Goal: Complete application form

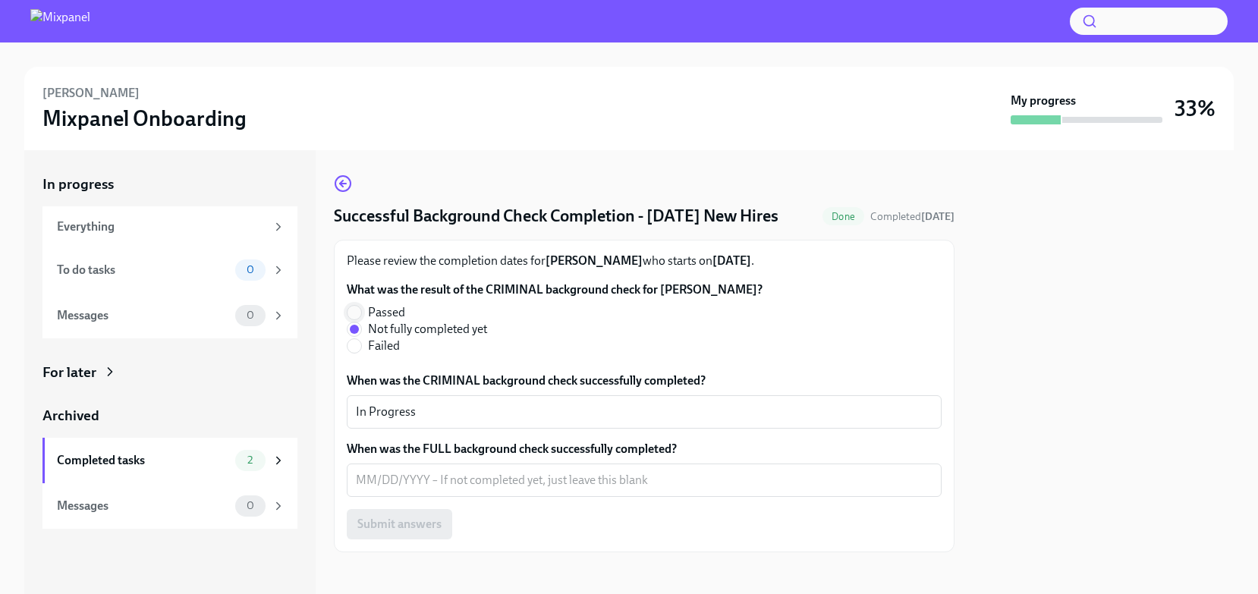
click at [350, 319] on input "Passed" at bounding box center [354, 313] width 14 height 14
radio input "true"
click at [426, 429] on div "In Progress x ​" at bounding box center [644, 411] width 595 height 33
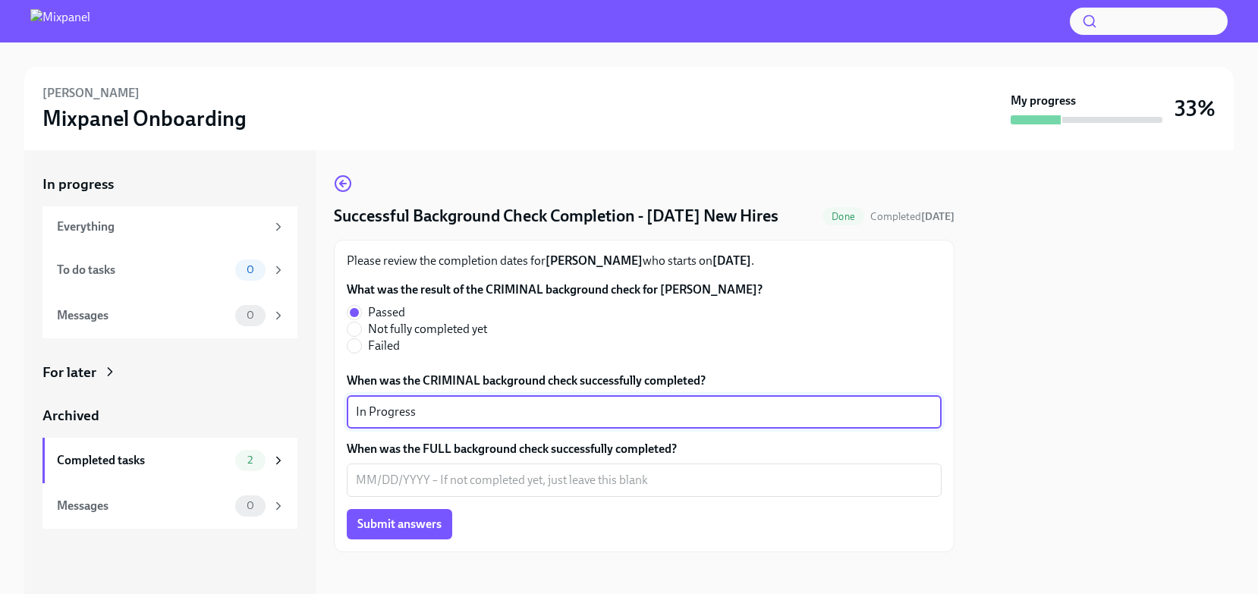
click at [470, 421] on textarea "In Progress" at bounding box center [644, 412] width 576 height 18
type textarea "I"
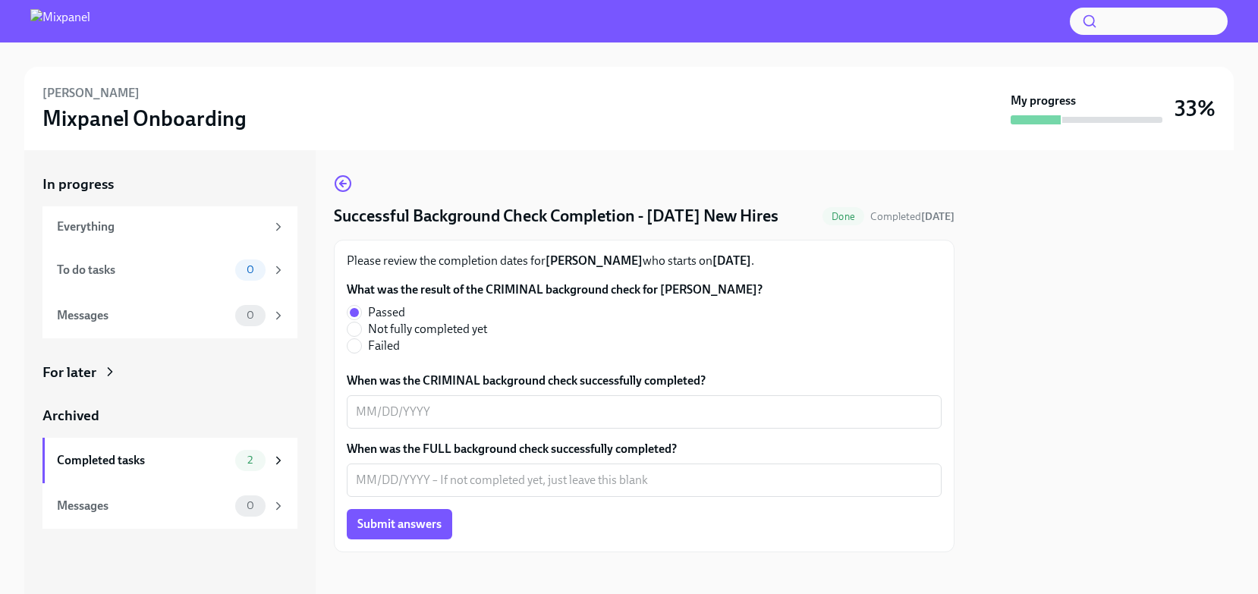
click at [548, 321] on label "Passed" at bounding box center [549, 312] width 404 height 17
click at [361, 319] on input "Passed" at bounding box center [354, 313] width 14 height 14
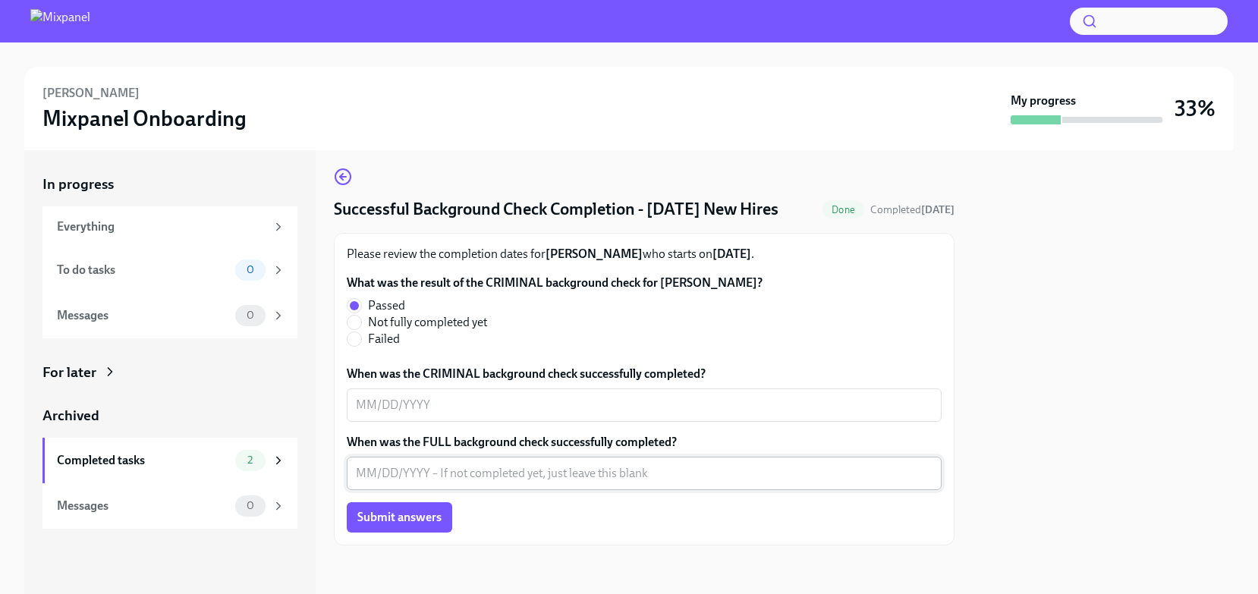
click at [476, 460] on div "x ​" at bounding box center [644, 473] width 595 height 33
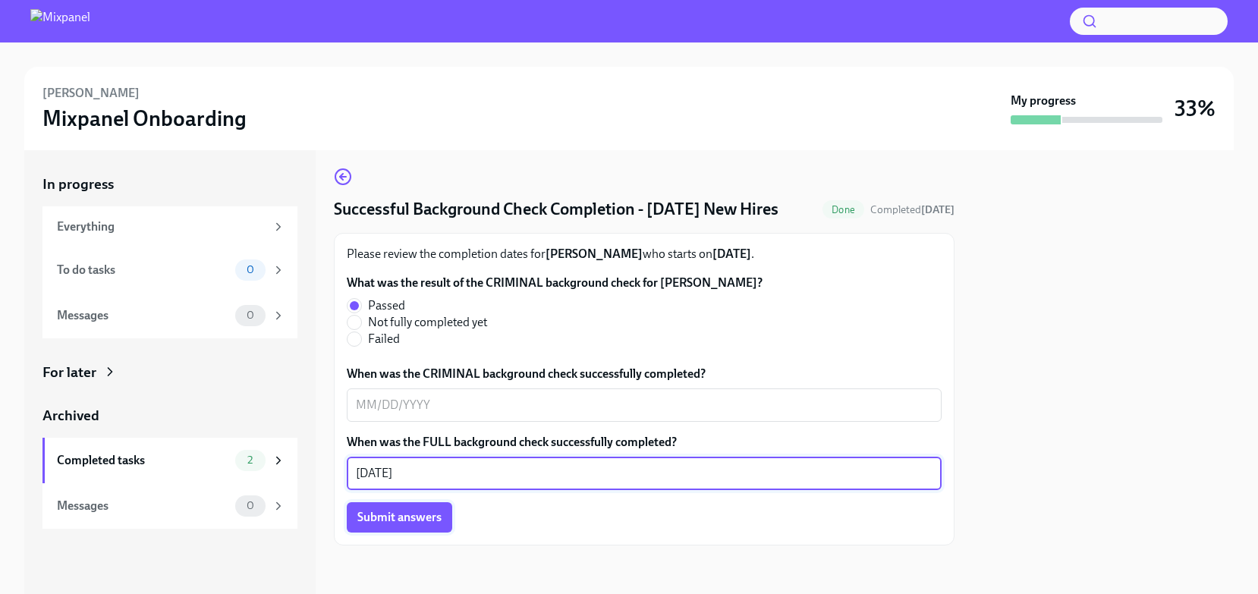
type textarea "[DATE]"
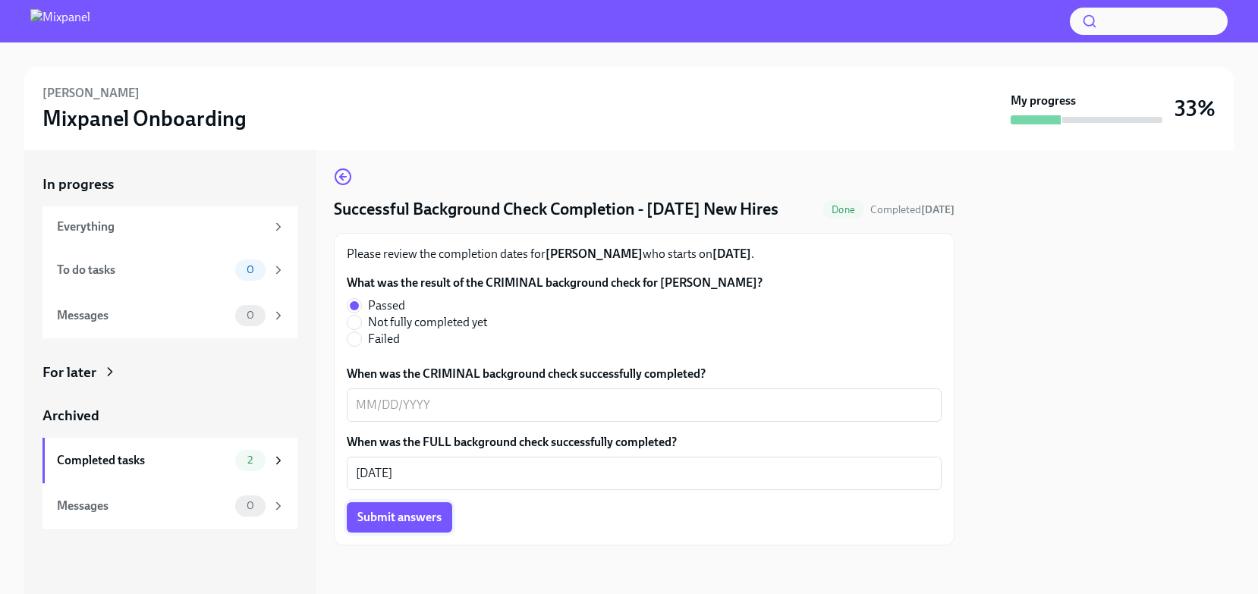
click at [413, 523] on span "Submit answers" at bounding box center [399, 517] width 84 height 15
